Goal: Navigation & Orientation: Find specific page/section

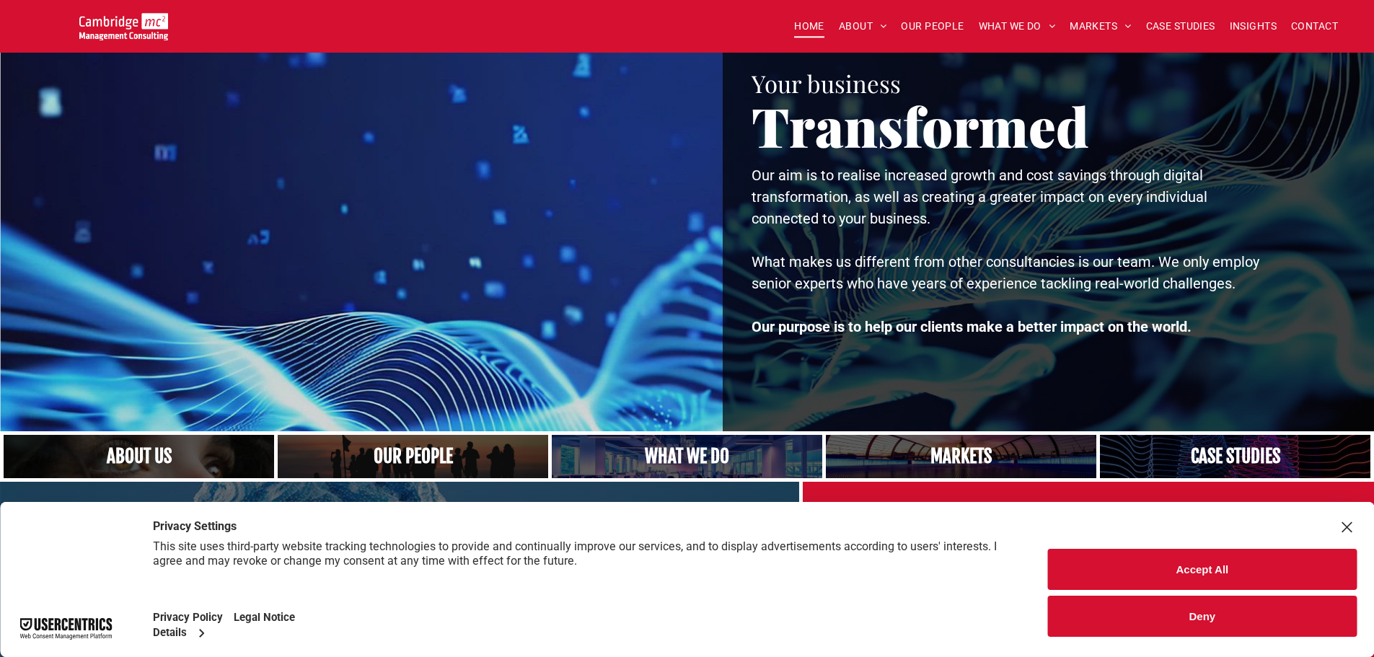
scroll to position [433, 0]
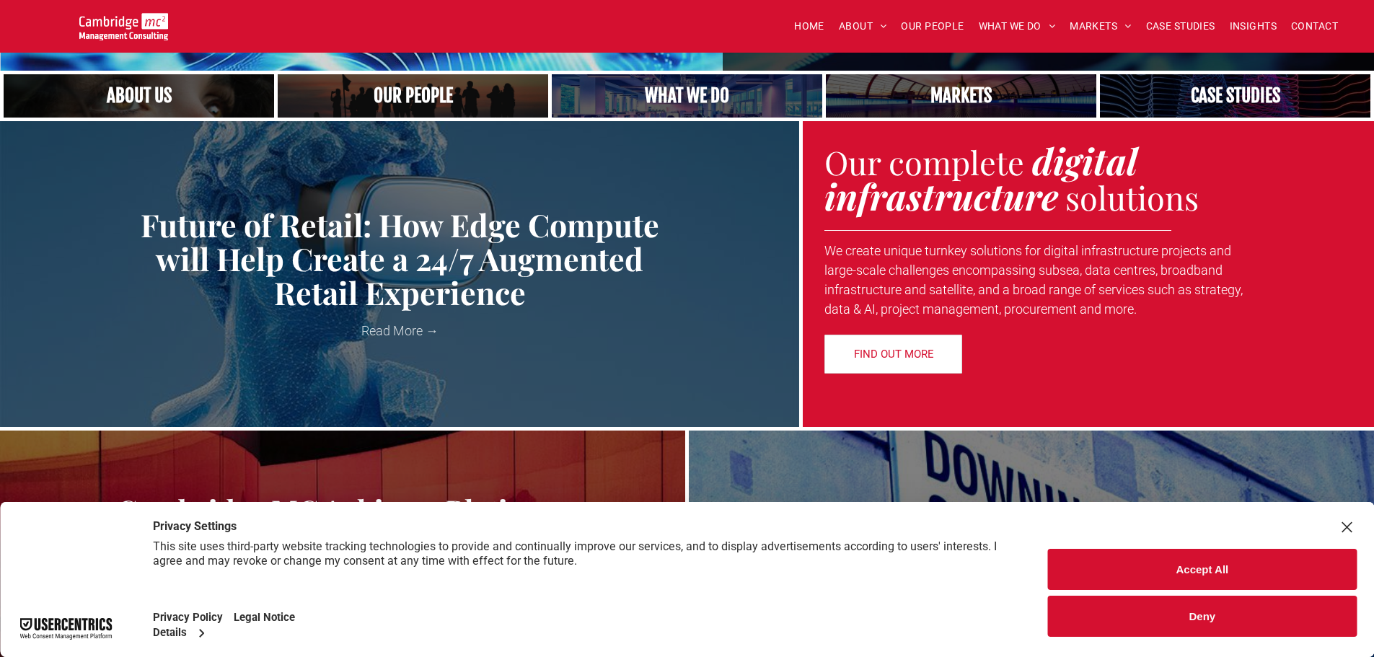
click at [1143, 563] on button "Accept All" at bounding box center [1202, 569] width 309 height 41
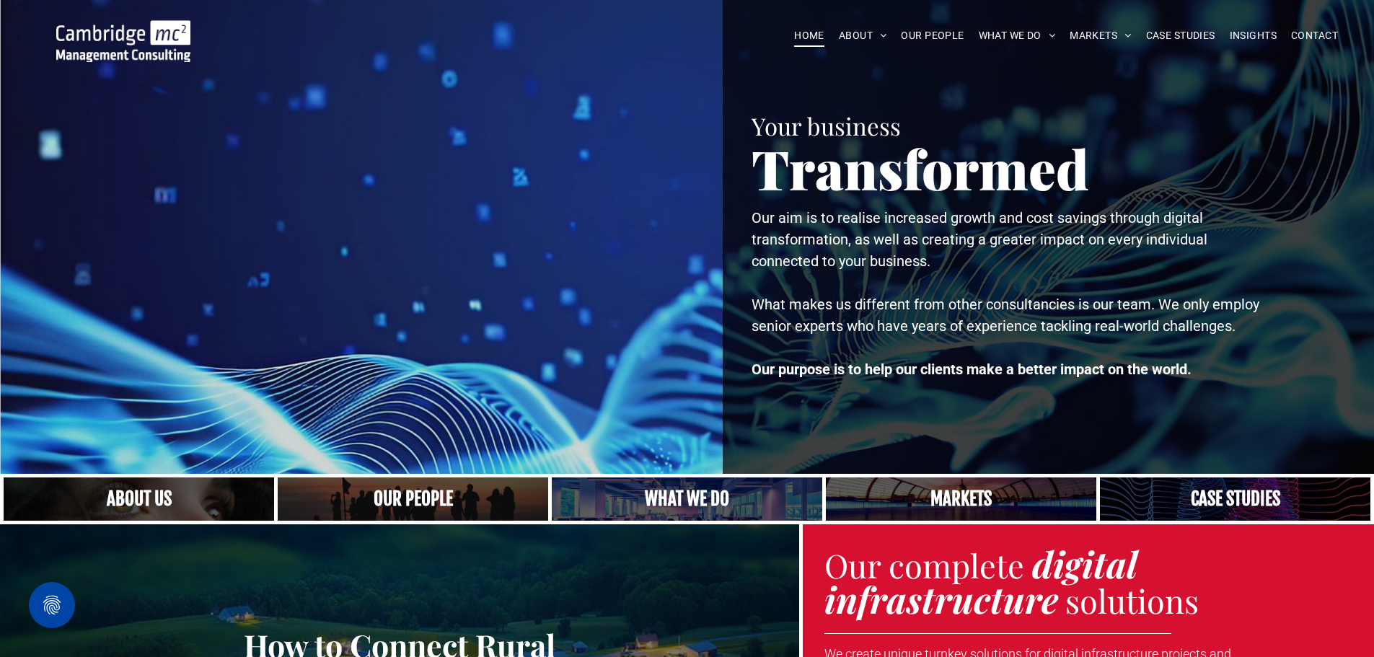
scroll to position [0, 0]
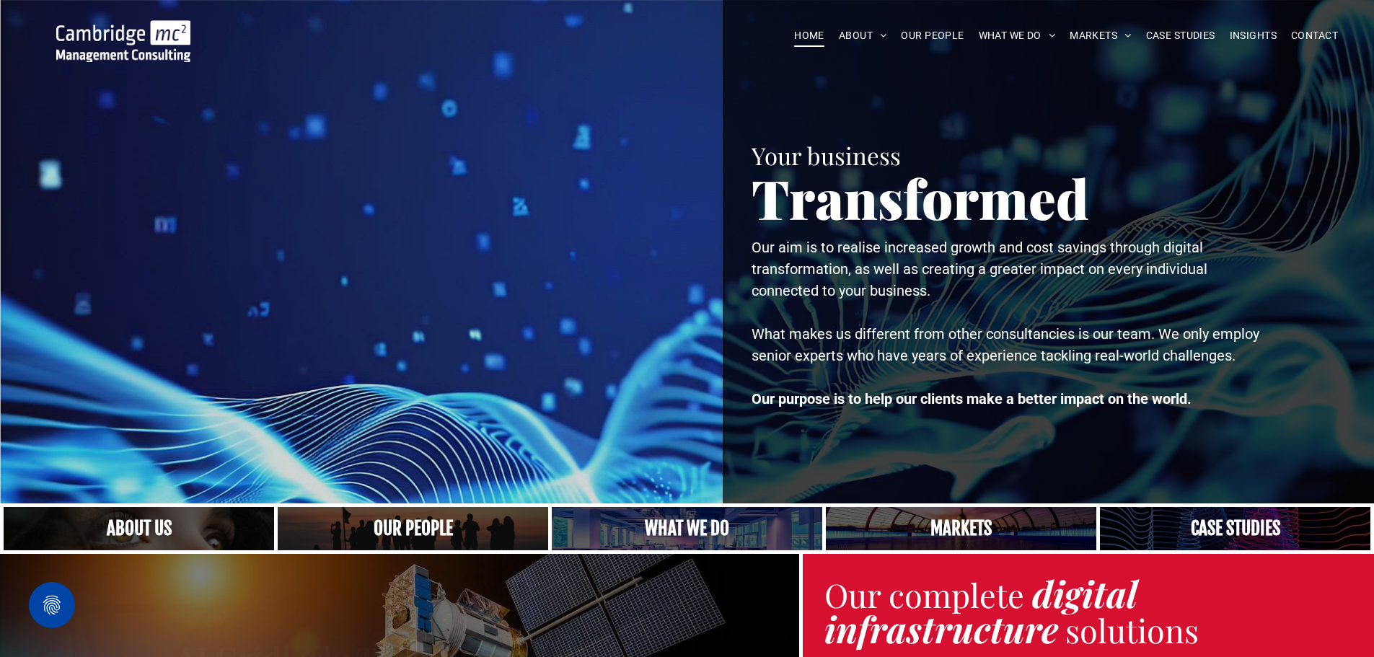
click at [641, 522] on link "A yoga teacher lifting his whole body off the ground in the peacock pose" at bounding box center [687, 529] width 287 height 46
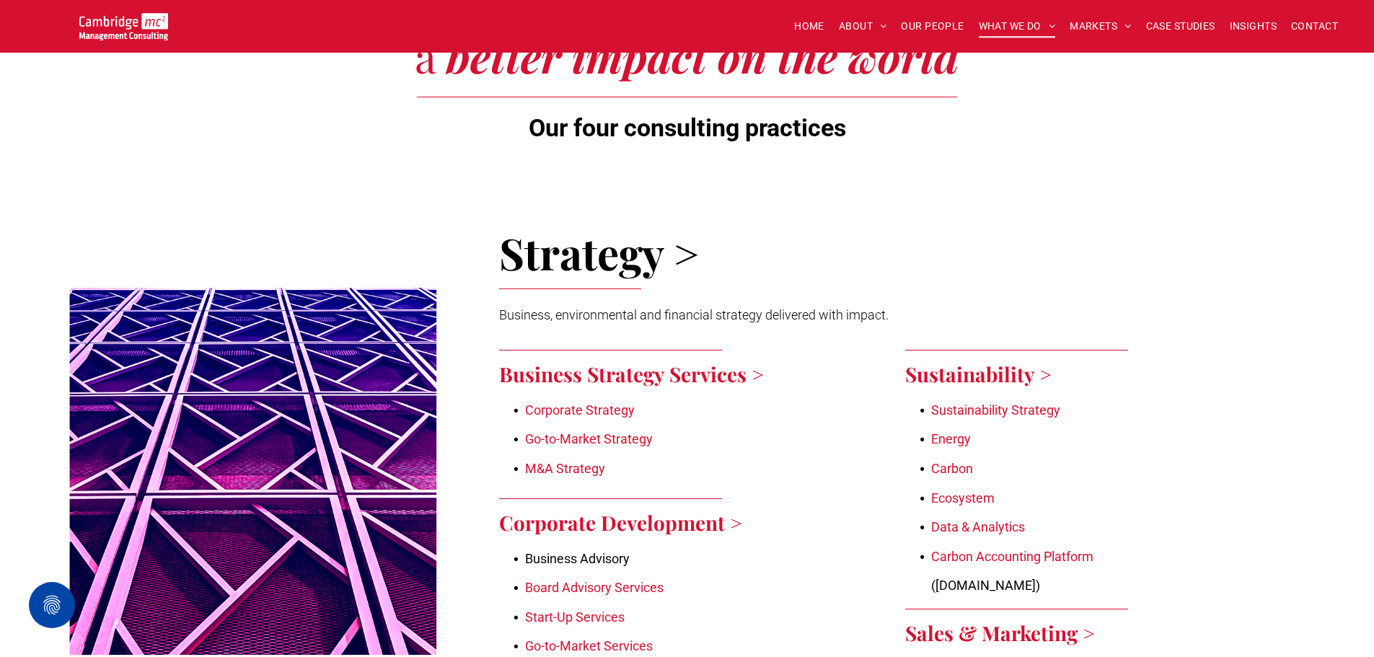
scroll to position [178, 0]
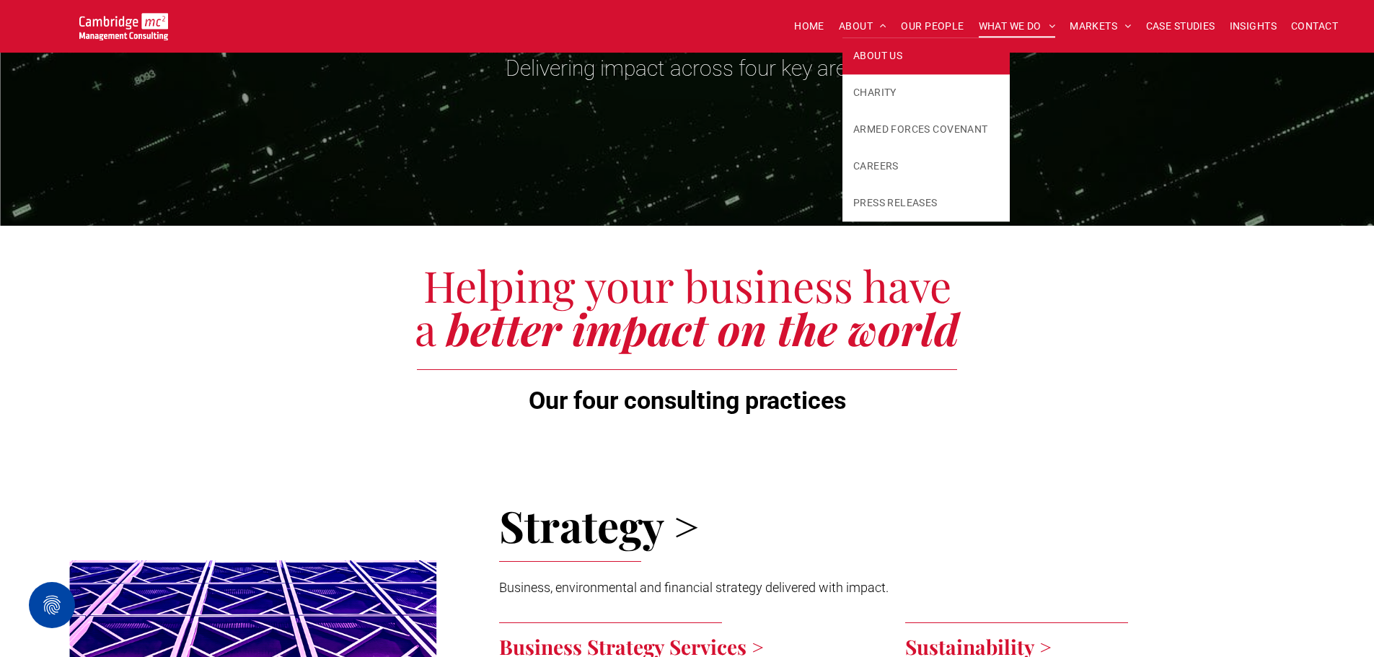
click at [861, 58] on span "ABOUT US" at bounding box center [877, 55] width 49 height 15
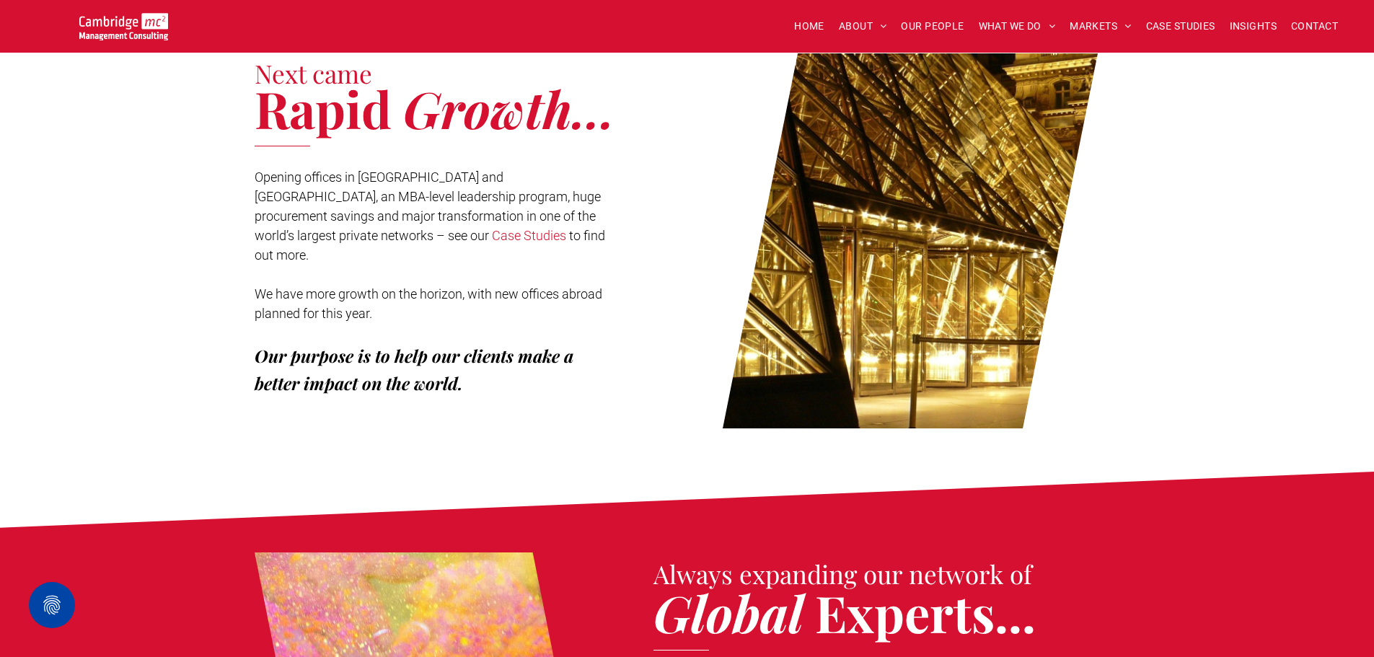
scroll to position [216, 0]
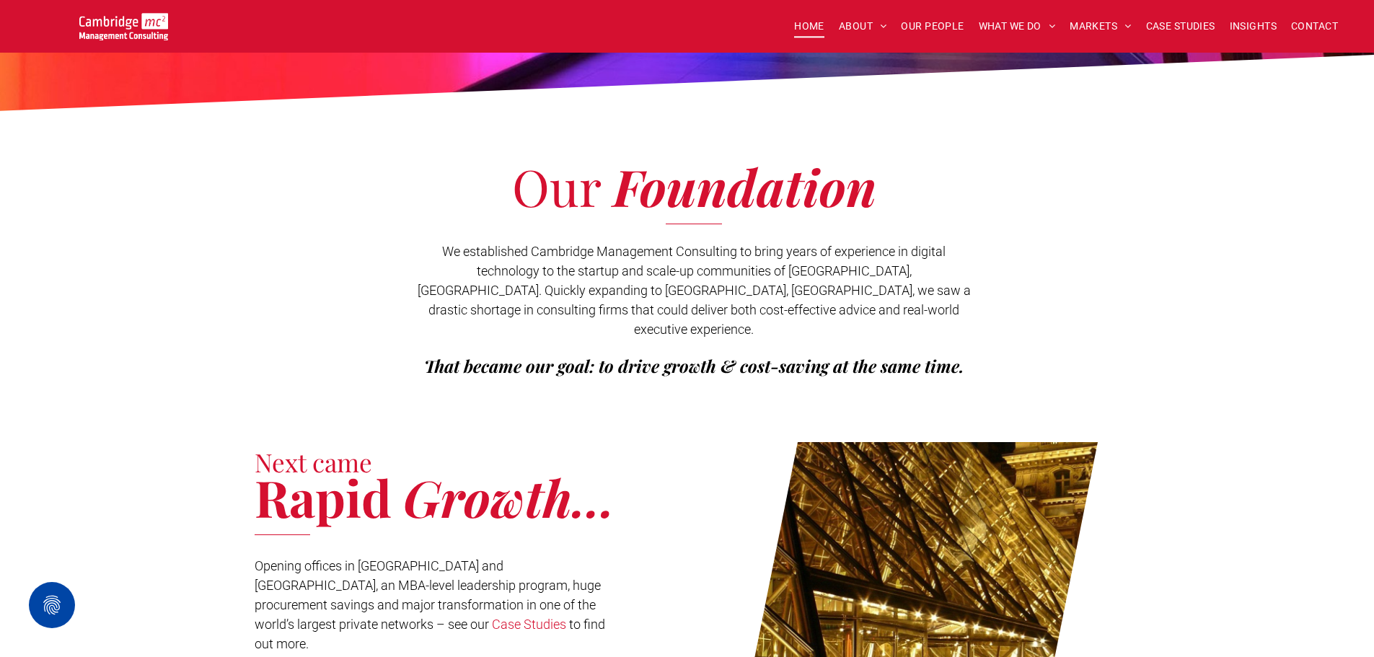
click at [804, 32] on span "HOME" at bounding box center [809, 26] width 30 height 22
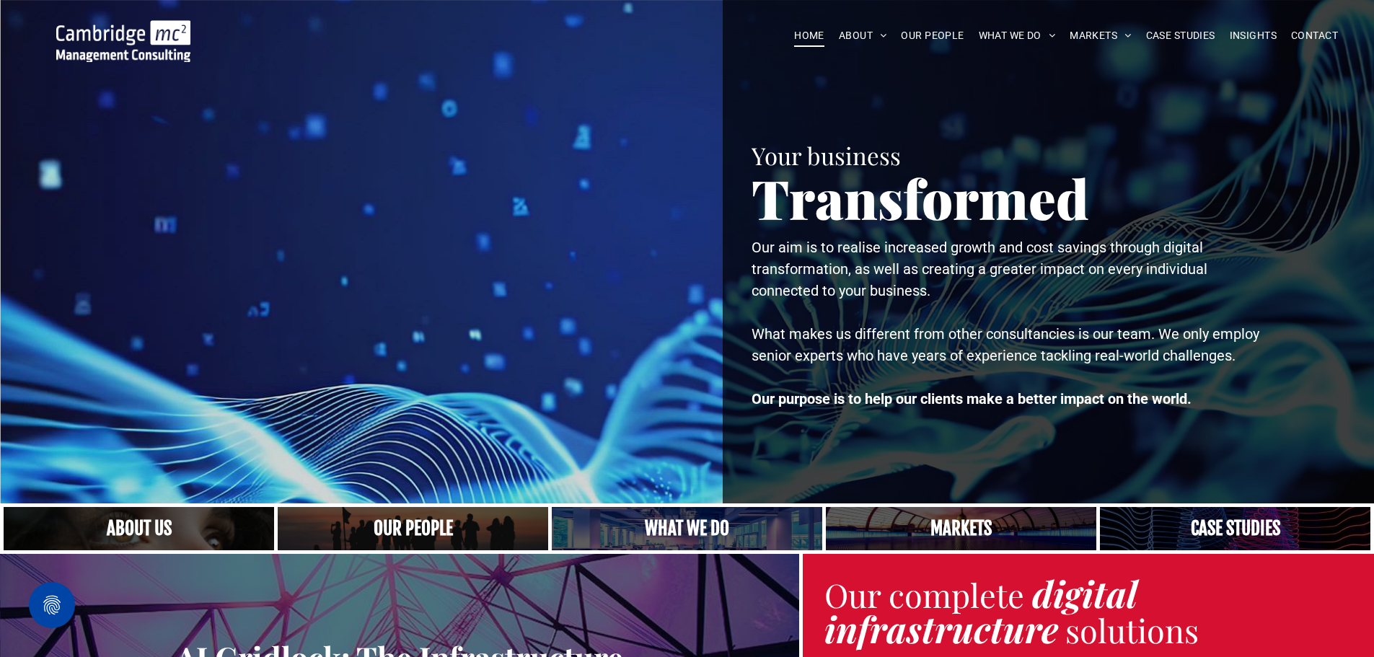
click at [736, 518] on link "A yoga teacher lifting his whole body off the ground in the peacock pose" at bounding box center [687, 529] width 287 height 46
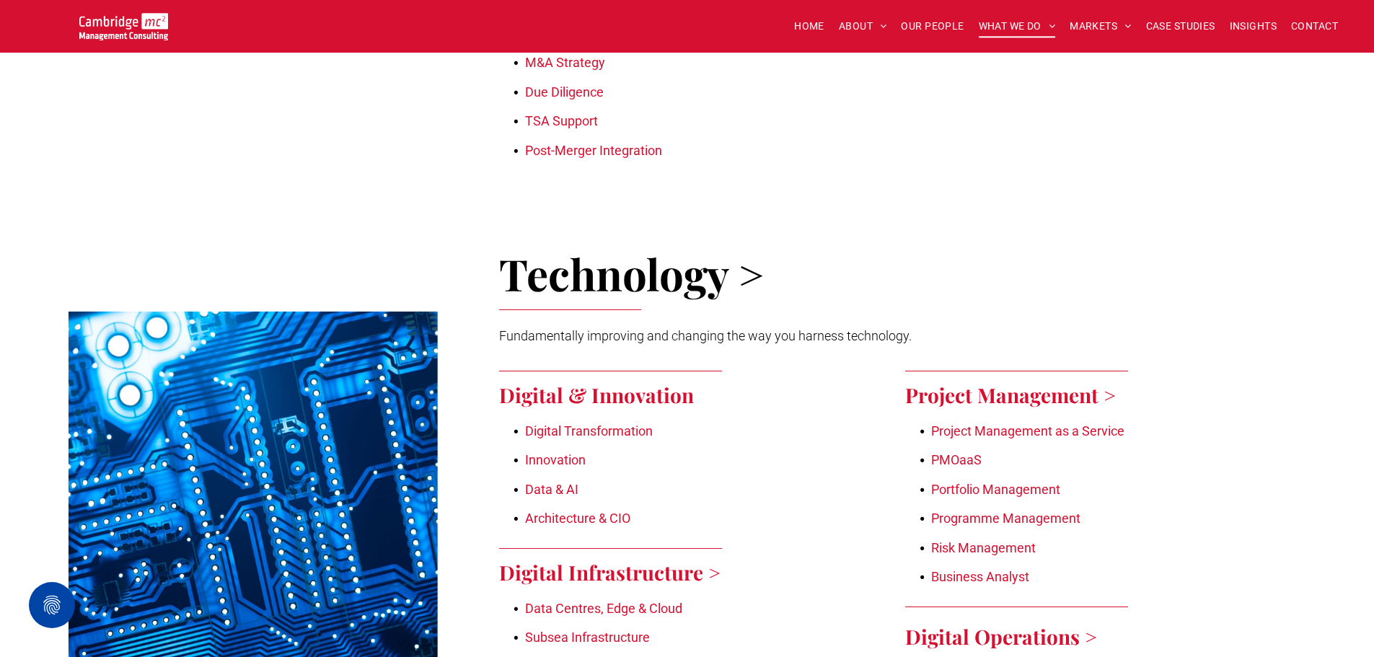
scroll to position [1226, 0]
